Goal: Communication & Community: Answer question/provide support

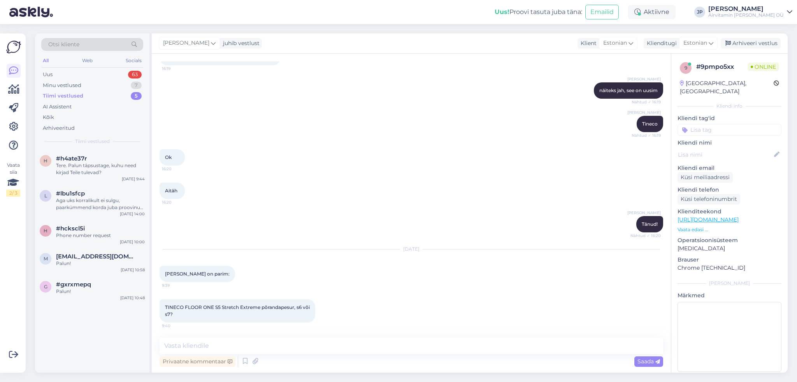
scroll to position [503, 0]
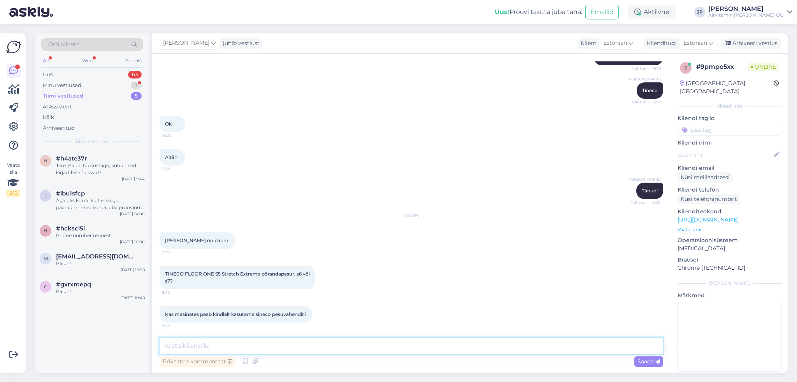
click at [183, 349] on textarea at bounding box center [410, 346] width 503 height 16
type textarea "ei pea kindlalt, aga peab olema selline, mis ei vahuta"
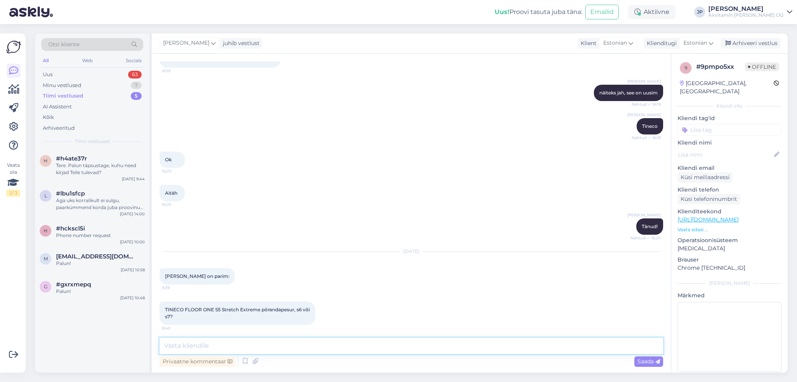
scroll to position [536, 0]
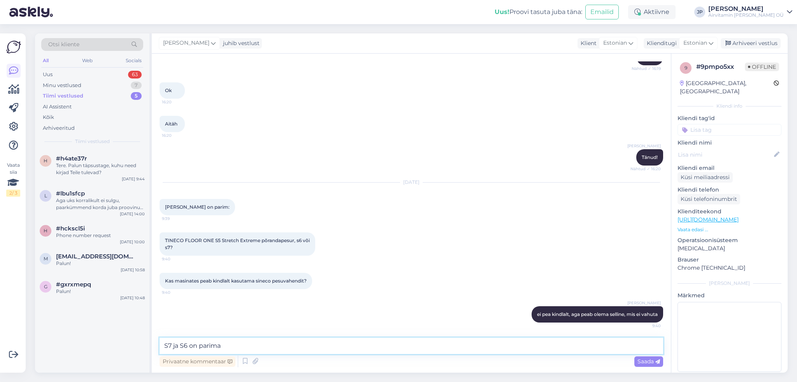
type textarea "S7 ja S6 on parimad"
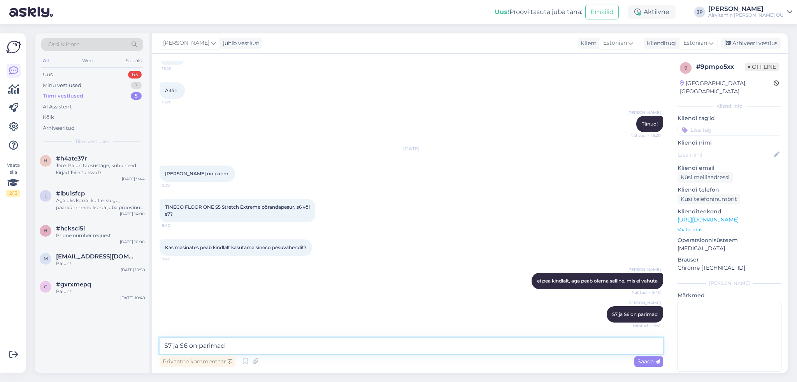
scroll to position [603, 0]
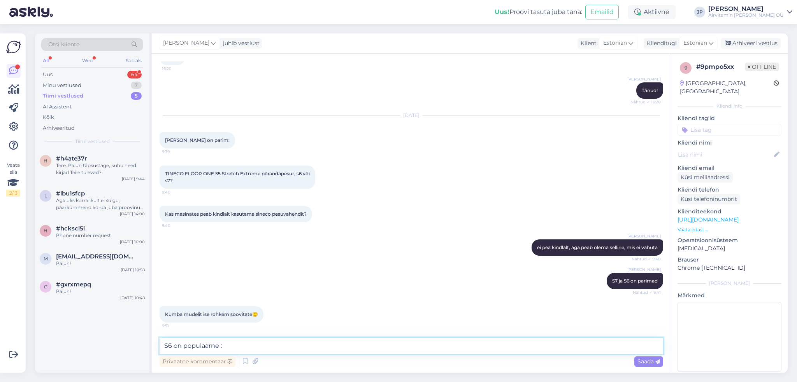
type textarea "S6 on populaarne :)"
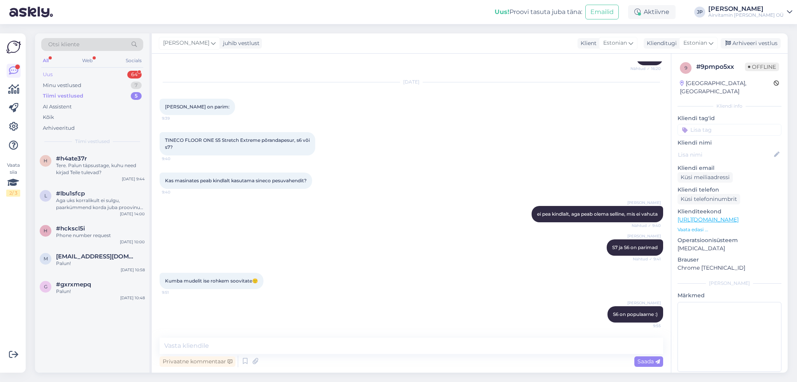
click at [53, 76] on div "Uus 64" at bounding box center [92, 74] width 102 height 11
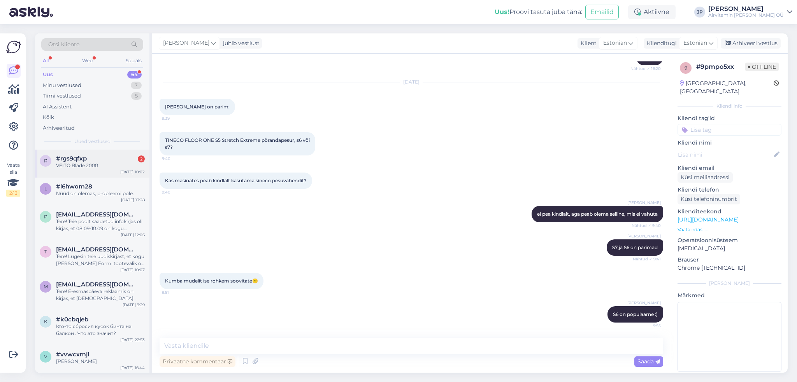
click at [78, 161] on span "#rgs9qfxp" at bounding box center [71, 158] width 31 height 7
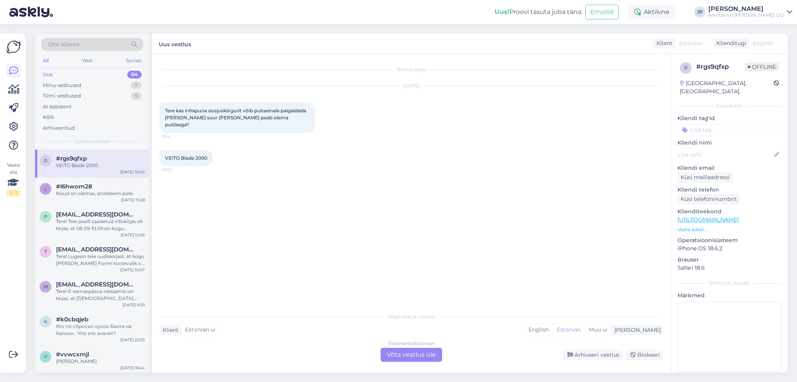
click at [395, 357] on div "Estonian to Estonian Võta vestlus üle" at bounding box center [410, 355] width 61 height 14
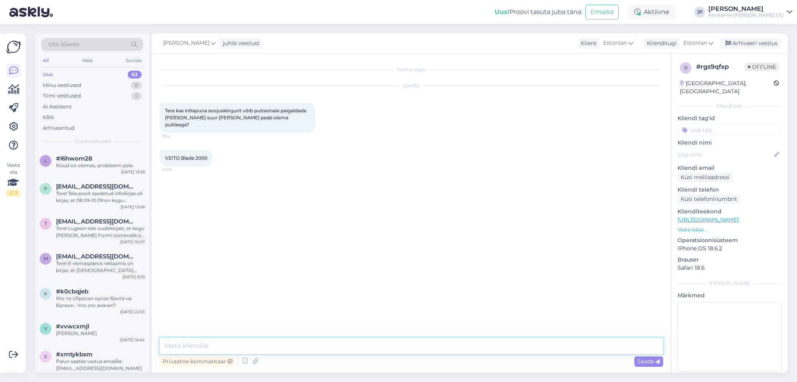
click at [235, 349] on textarea at bounding box center [410, 346] width 503 height 16
type textarea "Tere,"
type textarea "Võib [PERSON_NAME] -- ta oma kinnitused tagavad õige kauguse seinaga"
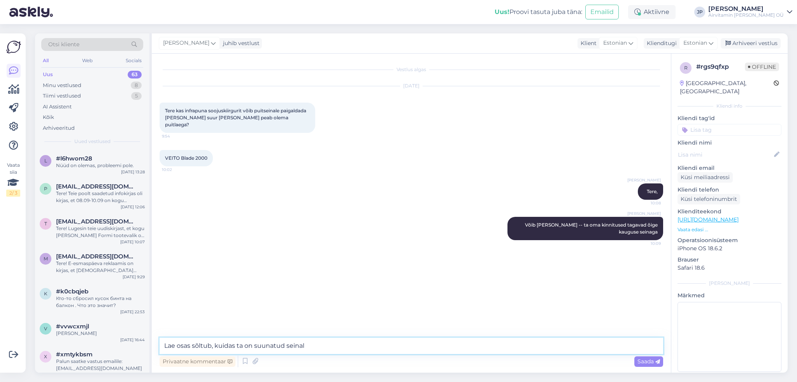
type textarea "Lae osas sõltub, kuidas ta on suunatud seinalt"
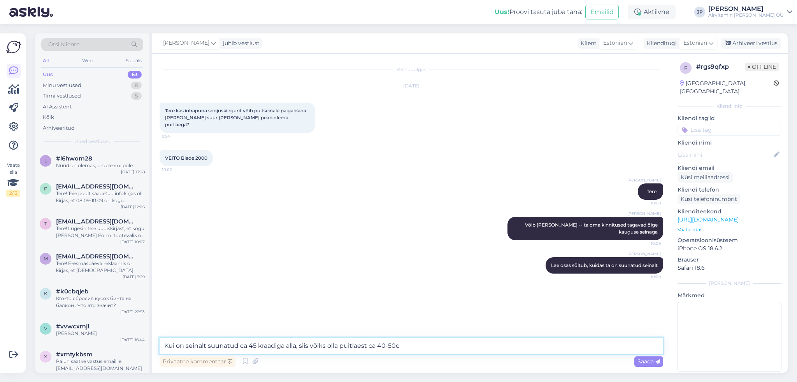
type textarea "Kui on seinalt suunatud ca 45 kraadiga alla, siis võiks olla puitlaest ca 40-50…"
